Goal: Check status: Check status

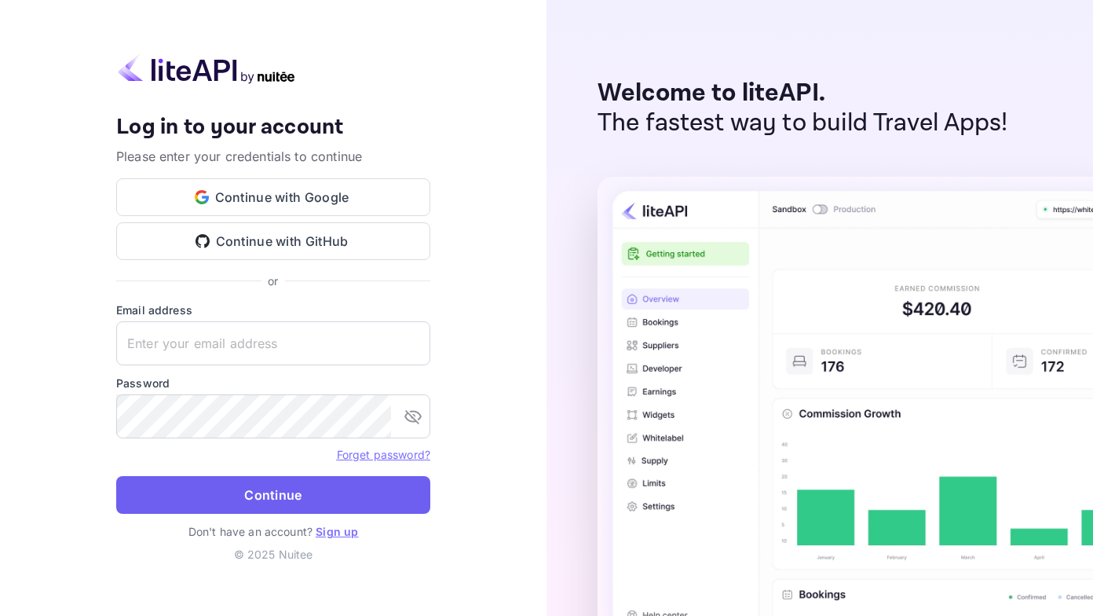
type input "[EMAIL_ADDRESS][DOMAIN_NAME]"
click at [227, 505] on button "Continue" at bounding box center [273, 495] width 314 height 38
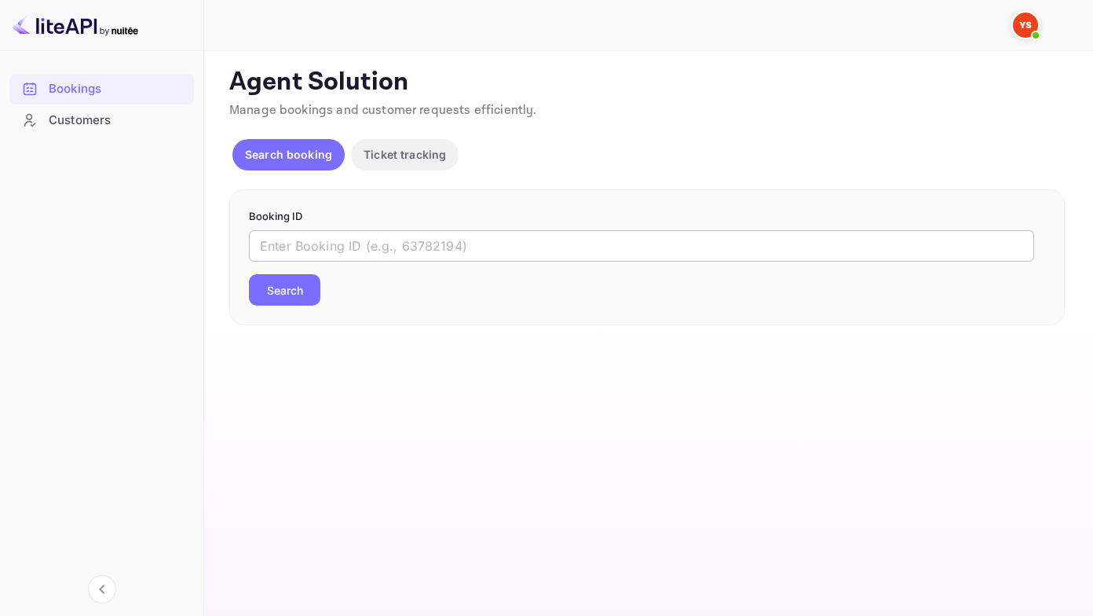
click at [288, 247] on input "text" at bounding box center [641, 245] width 785 height 31
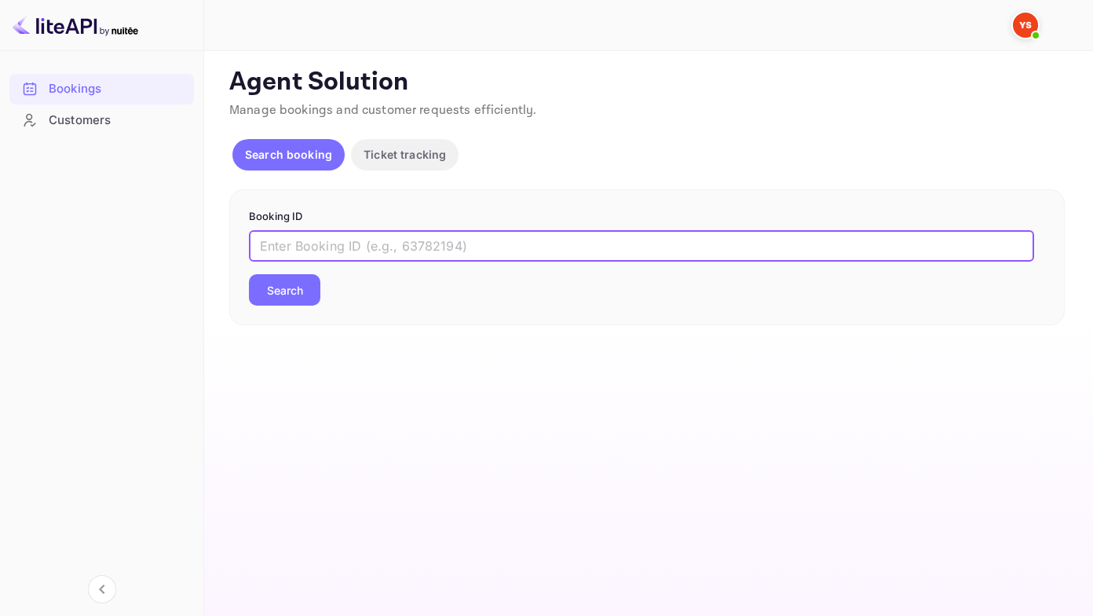
paste input "9880387"
click at [249, 274] on button "Search" at bounding box center [284, 289] width 71 height 31
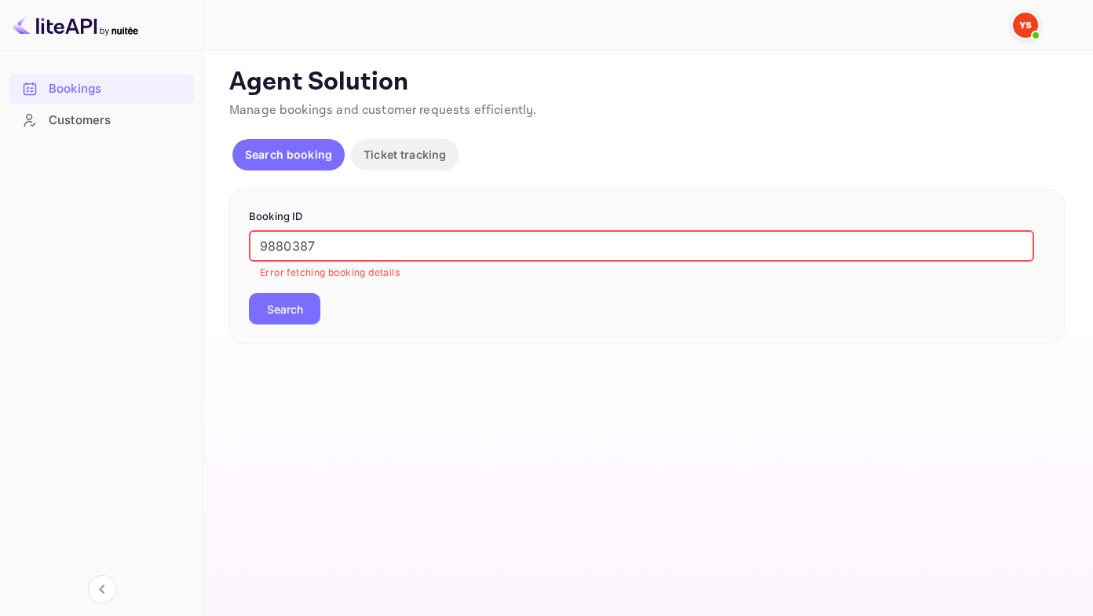
click at [258, 240] on input "9880387" at bounding box center [641, 245] width 785 height 31
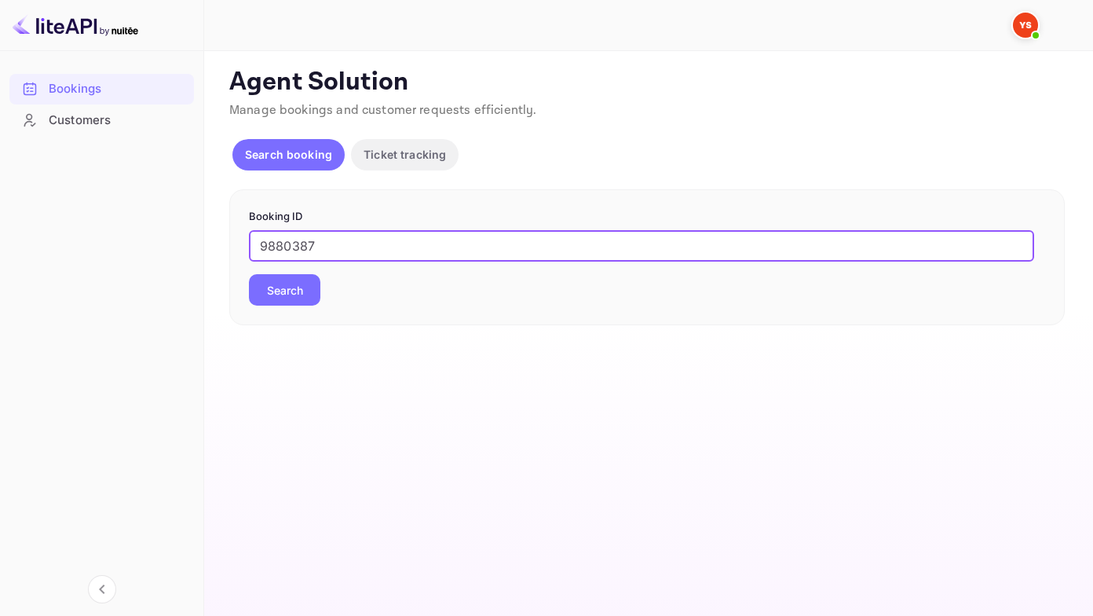
type input "9880387"
click at [249, 274] on button "Search" at bounding box center [284, 289] width 71 height 31
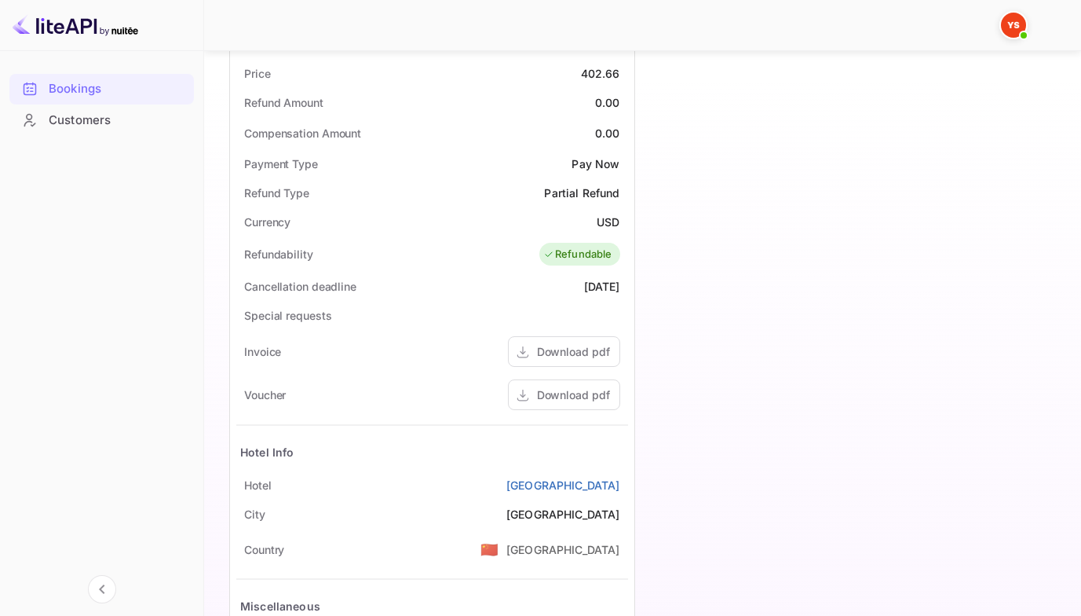
scroll to position [682, 0]
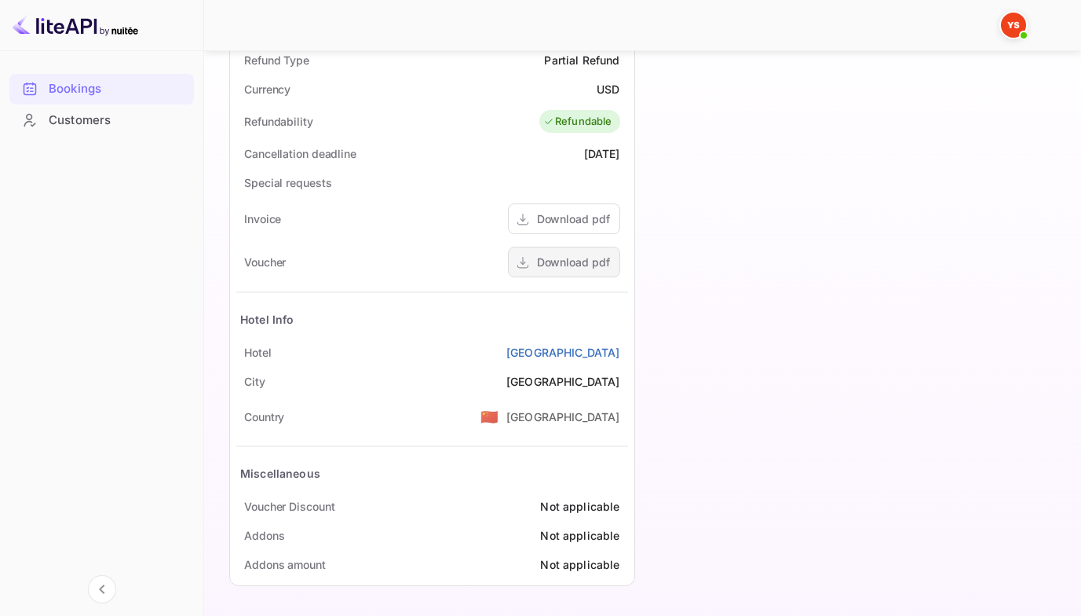
click at [560, 265] on div "Download pdf" at bounding box center [573, 262] width 73 height 16
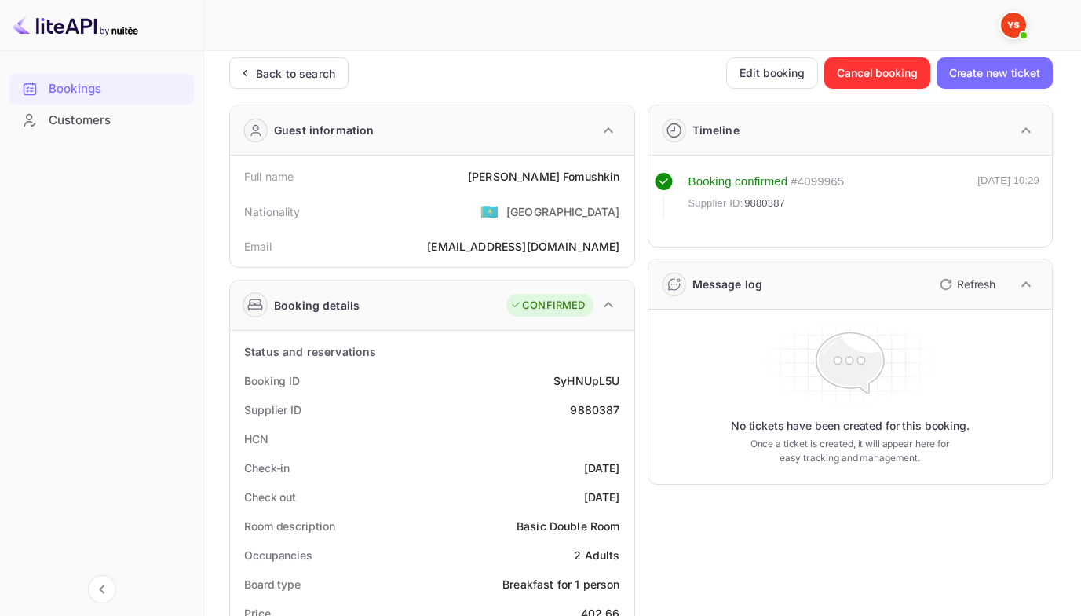
scroll to position [0, 0]
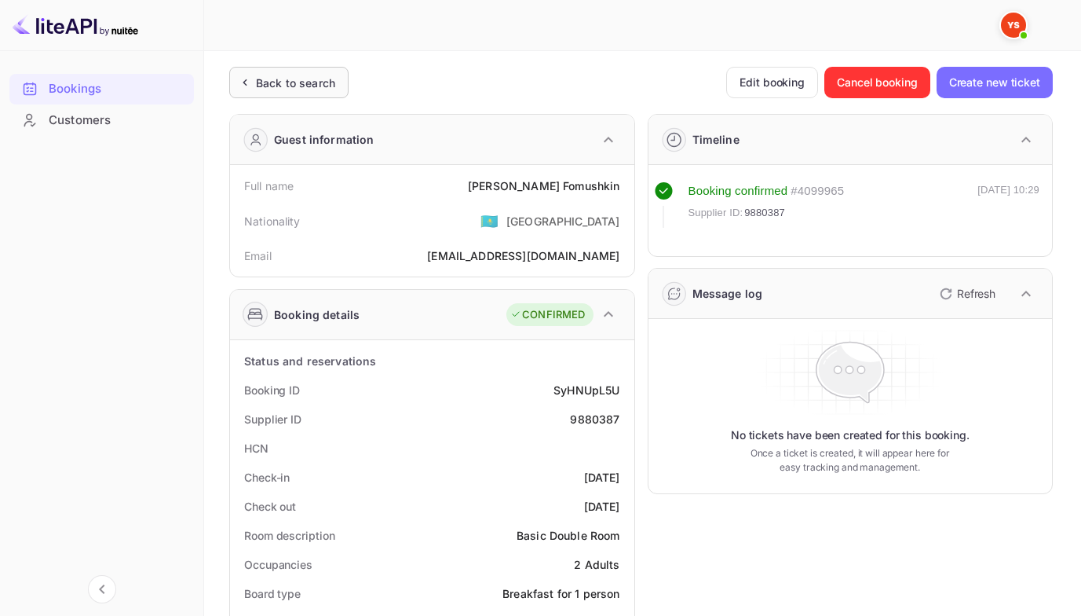
click at [288, 83] on div "Back to search" at bounding box center [295, 83] width 79 height 16
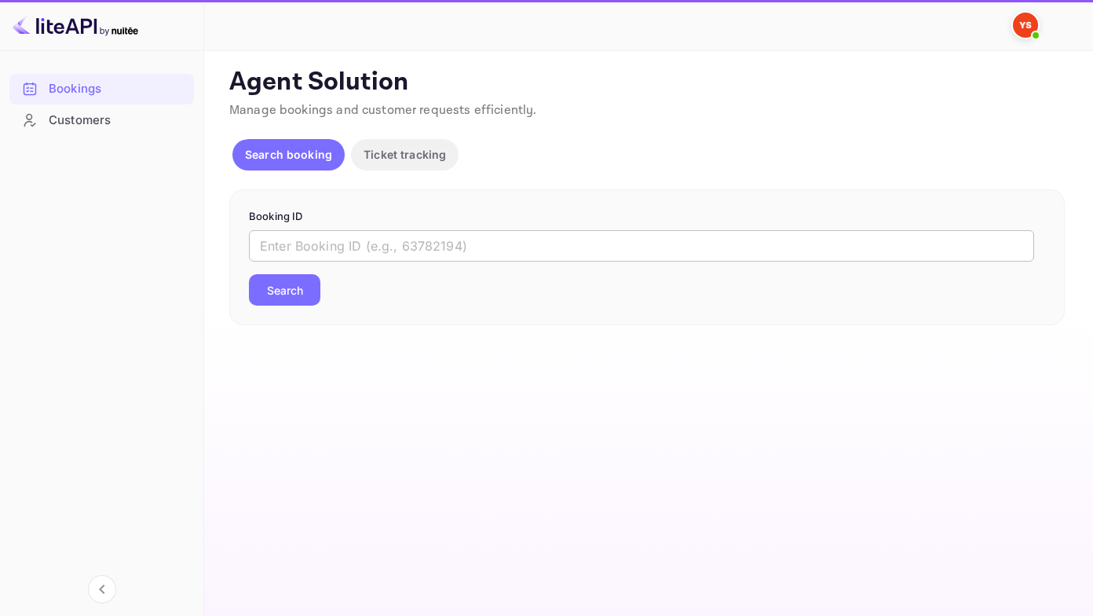
click at [332, 242] on input "text" at bounding box center [641, 245] width 785 height 31
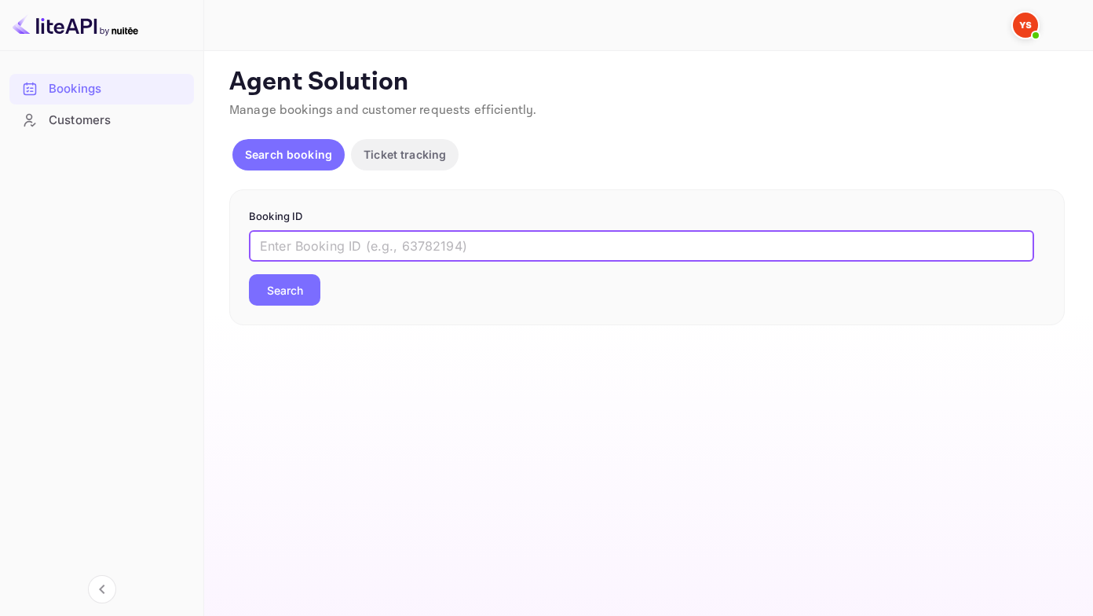
paste input "9635212"
type input "9635212"
click at [249, 274] on button "Search" at bounding box center [284, 289] width 71 height 31
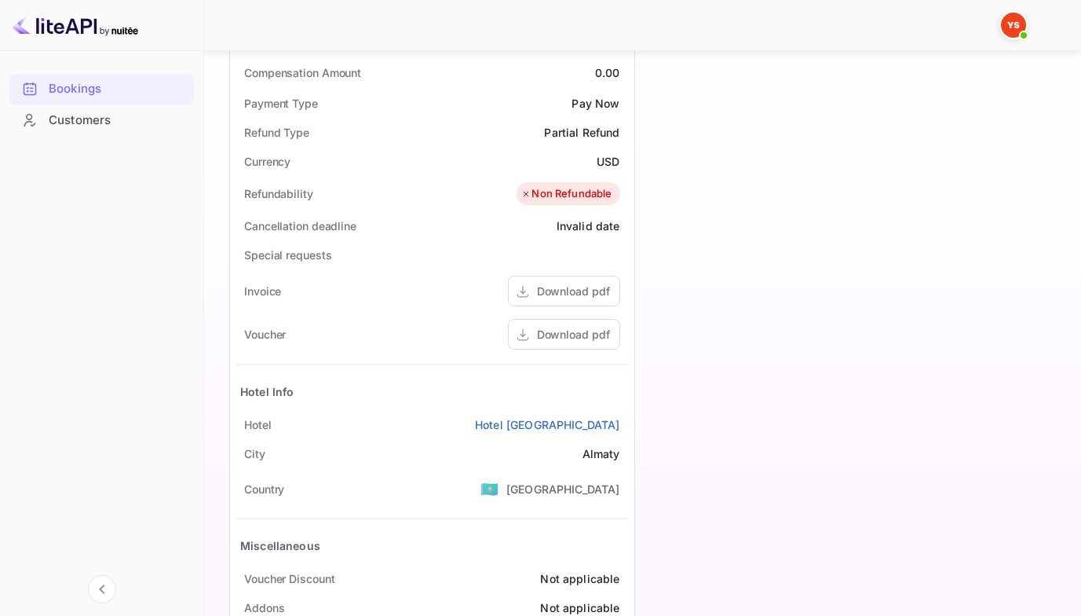
scroll to position [682, 0]
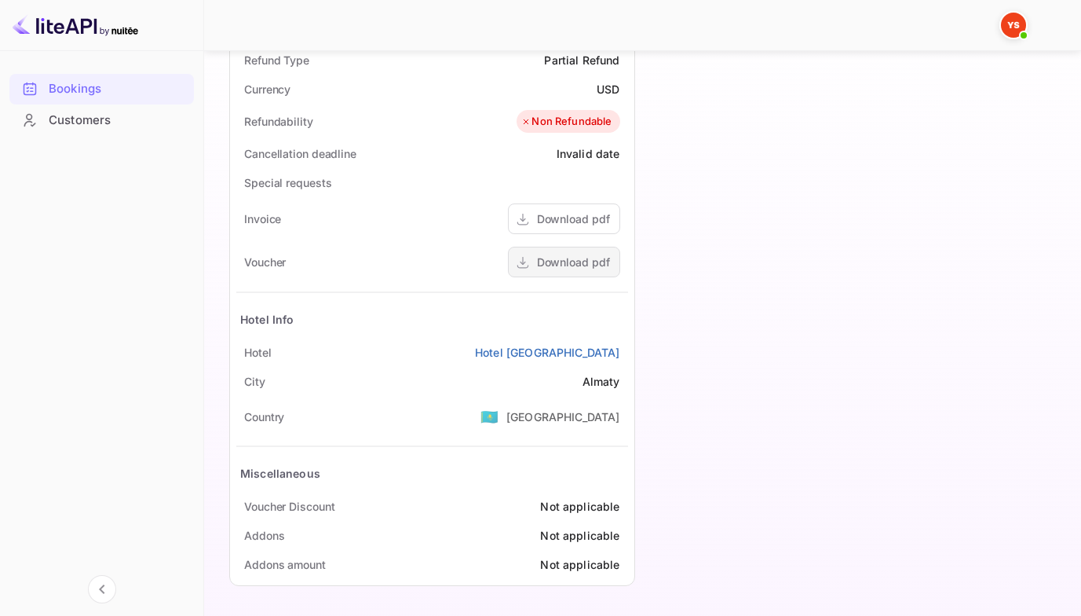
click at [557, 267] on div "Download pdf" at bounding box center [573, 262] width 73 height 16
